Goal: Information Seeking & Learning: Check status

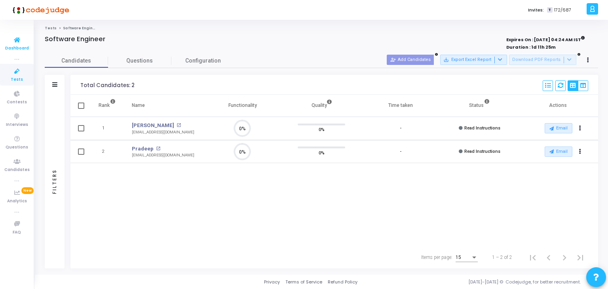
click at [17, 42] on icon at bounding box center [17, 40] width 17 height 10
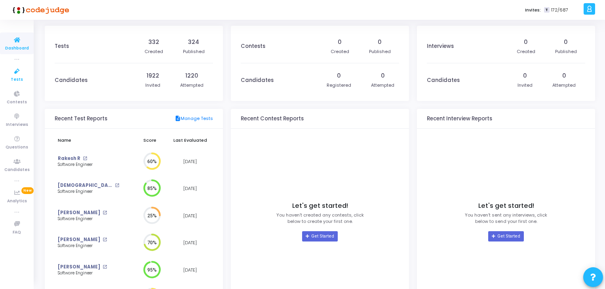
click at [15, 79] on span "Tests" at bounding box center [17, 79] width 12 height 7
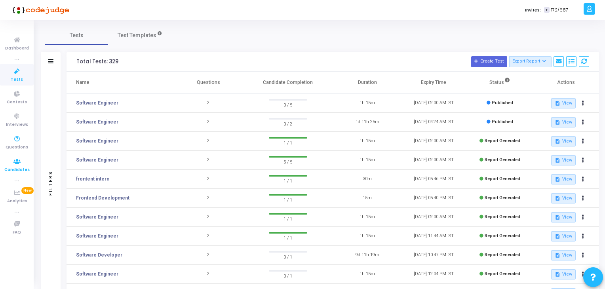
click at [18, 164] on icon at bounding box center [17, 162] width 17 height 10
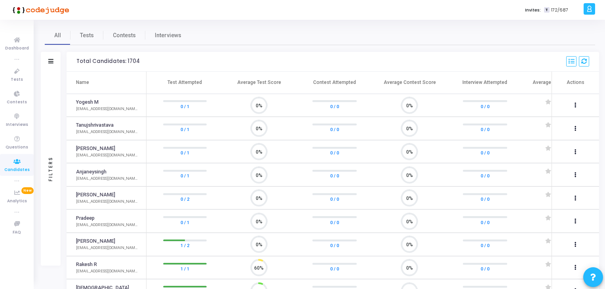
scroll to position [16, 20]
click at [52, 62] on icon at bounding box center [50, 61] width 5 height 4
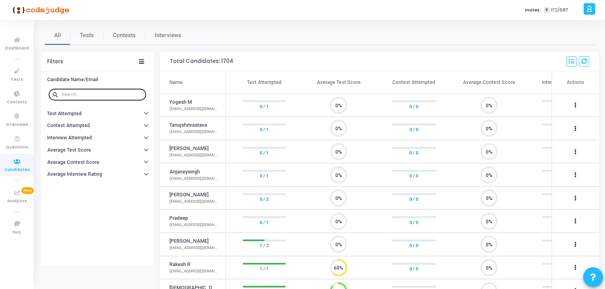
click at [70, 94] on input "text" at bounding box center [102, 94] width 82 height 5
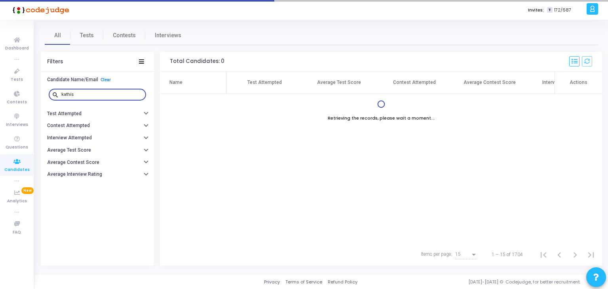
click at [70, 94] on input "kathis" at bounding box center [102, 94] width 82 height 5
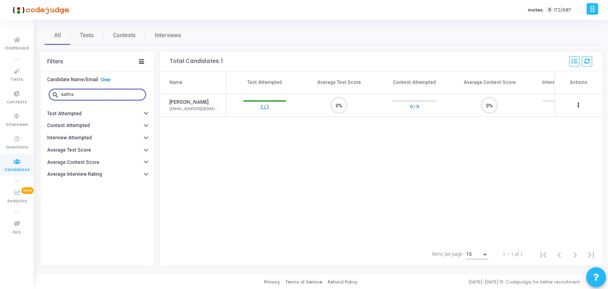
type input "kathis"
click at [264, 105] on link "1 / 1" at bounding box center [264, 106] width 9 height 8
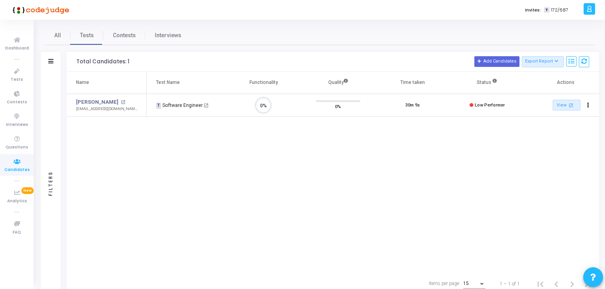
scroll to position [16, 20]
click at [568, 102] on mat-icon "open_in_new" at bounding box center [570, 105] width 7 height 7
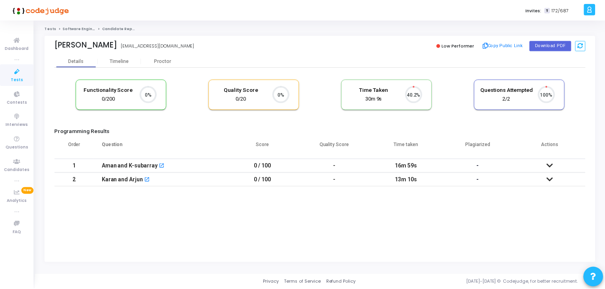
scroll to position [16, 20]
click at [549, 164] on icon at bounding box center [552, 166] width 6 height 6
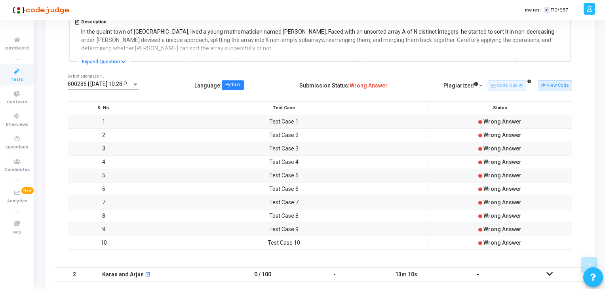
scroll to position [215, 0]
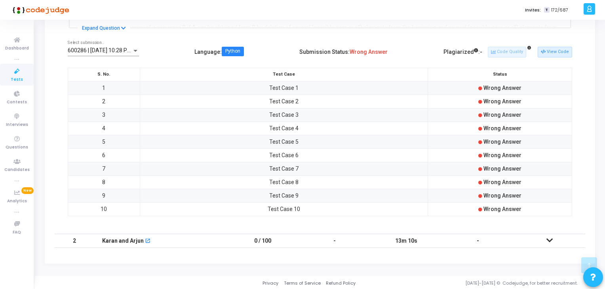
click at [546, 239] on icon at bounding box center [549, 240] width 6 height 6
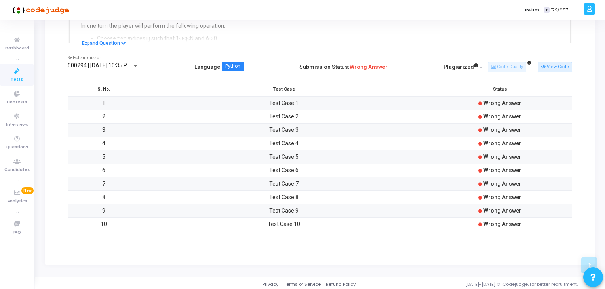
scroll to position [214, 0]
click at [547, 67] on button "View Code" at bounding box center [554, 67] width 34 height 10
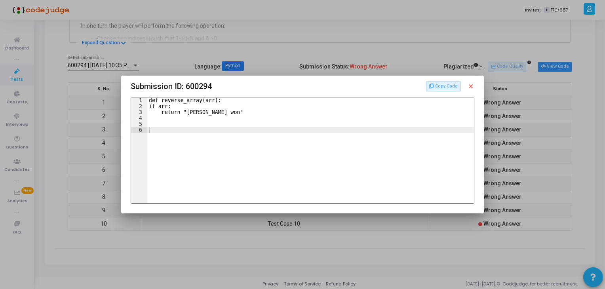
scroll to position [0, 0]
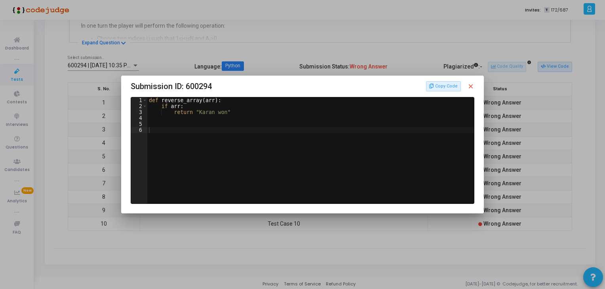
click at [471, 86] on mat-icon "close" at bounding box center [470, 86] width 7 height 7
